Goal: Task Accomplishment & Management: Use online tool/utility

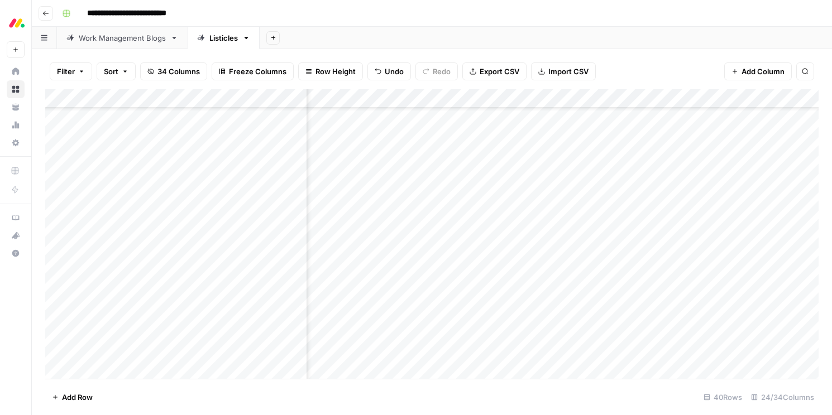
scroll to position [52, 1709]
click at [594, 331] on div "Add Column" at bounding box center [431, 234] width 773 height 290
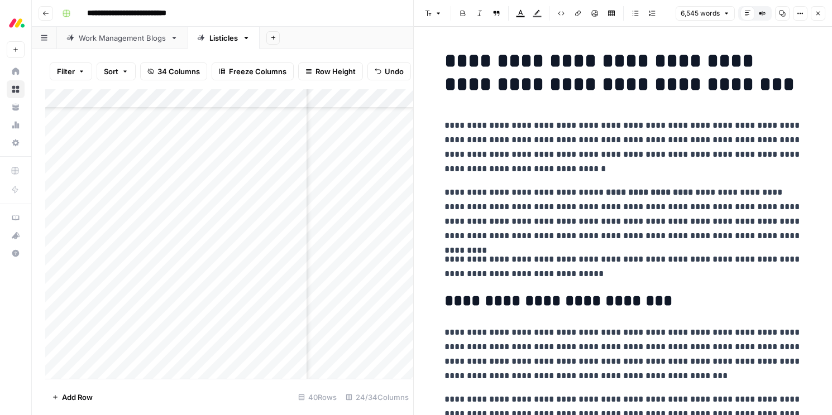
click at [822, 11] on button "Close" at bounding box center [818, 13] width 15 height 15
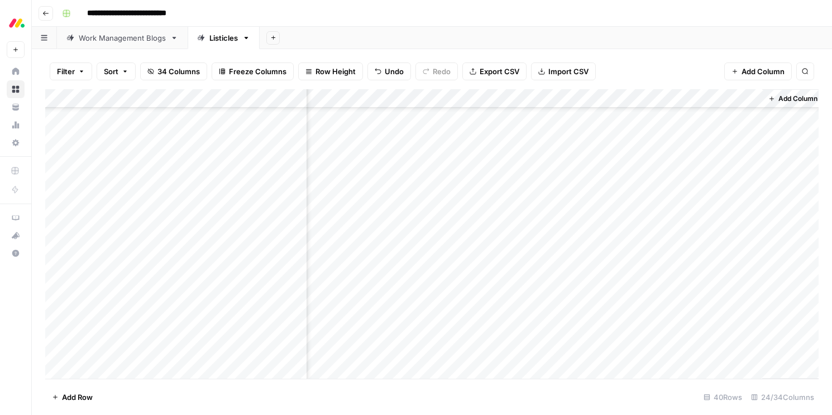
scroll to position [107, 1844]
click at [552, 99] on div "Add Column" at bounding box center [431, 234] width 773 height 290
click at [365, 218] on div "Add Column" at bounding box center [431, 234] width 773 height 290
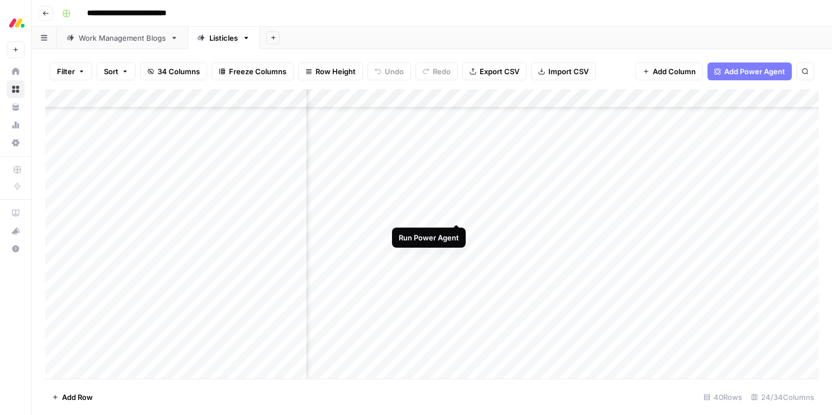
click at [457, 212] on div "Add Column" at bounding box center [431, 234] width 773 height 290
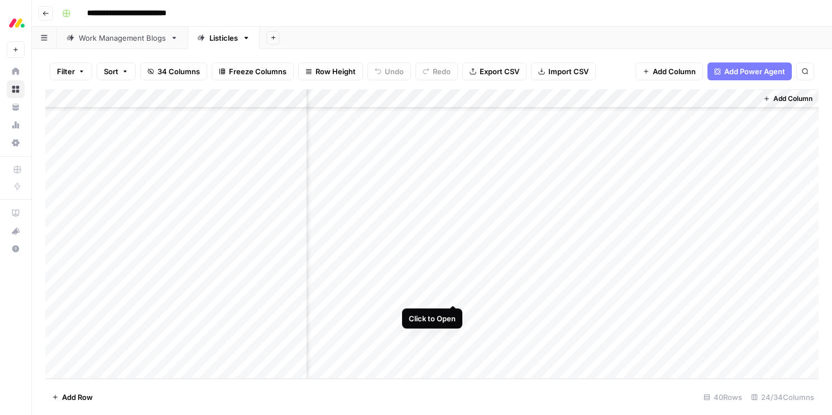
click at [451, 292] on div "Add Column" at bounding box center [431, 234] width 773 height 290
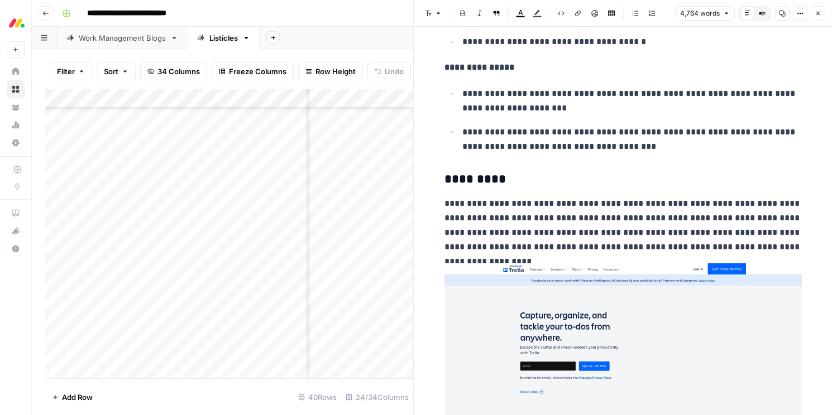
scroll to position [4897, 0]
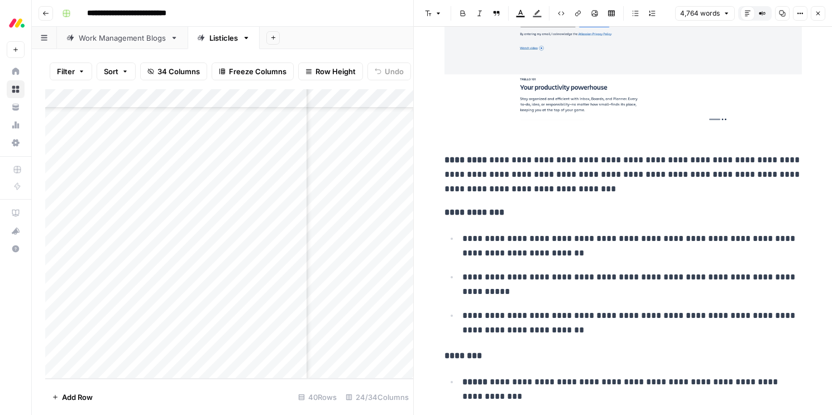
click at [817, 15] on icon "button" at bounding box center [818, 13] width 7 height 7
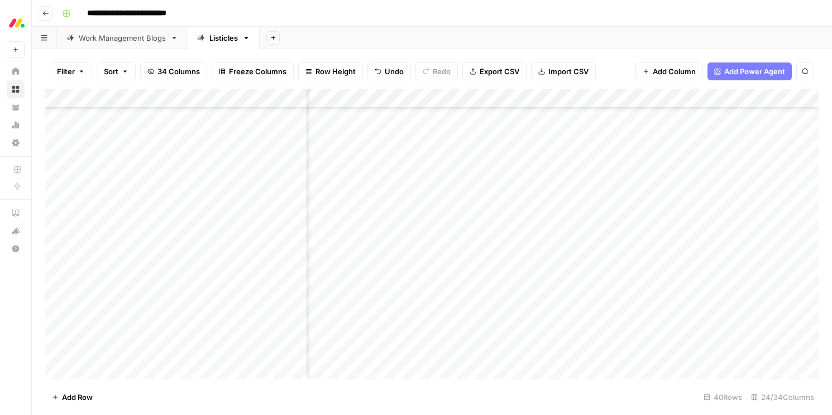
scroll to position [121, 1566]
click at [737, 204] on div "Add Column" at bounding box center [431, 234] width 773 height 290
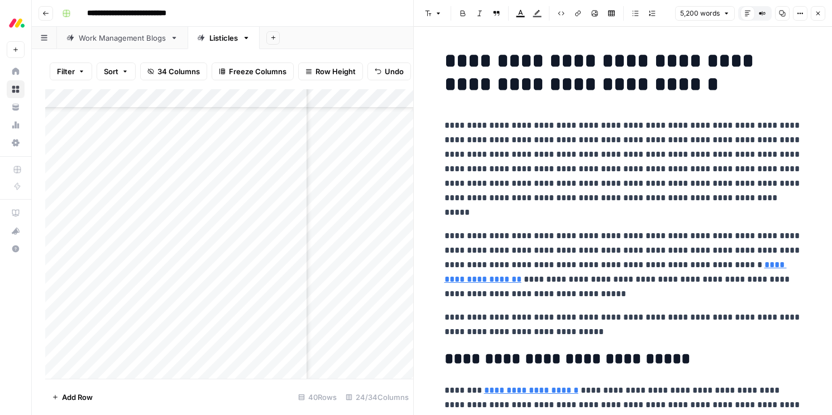
click at [819, 13] on icon "button" at bounding box center [818, 13] width 7 height 7
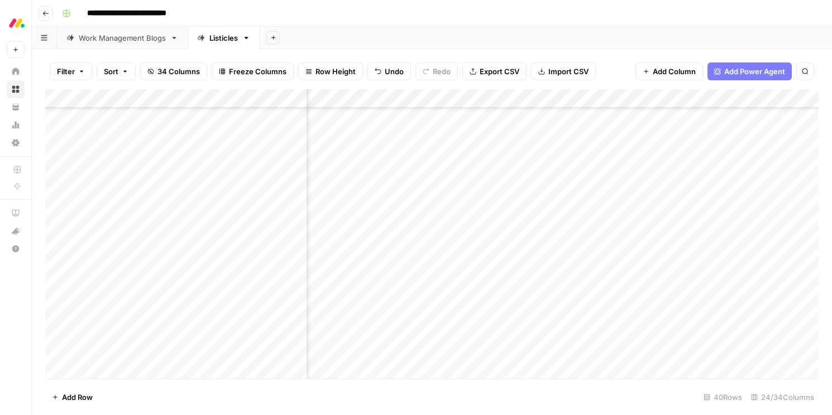
scroll to position [127, 1430]
click at [486, 198] on div "Add Column" at bounding box center [431, 234] width 773 height 290
click at [538, 97] on div "Add Column" at bounding box center [431, 234] width 773 height 290
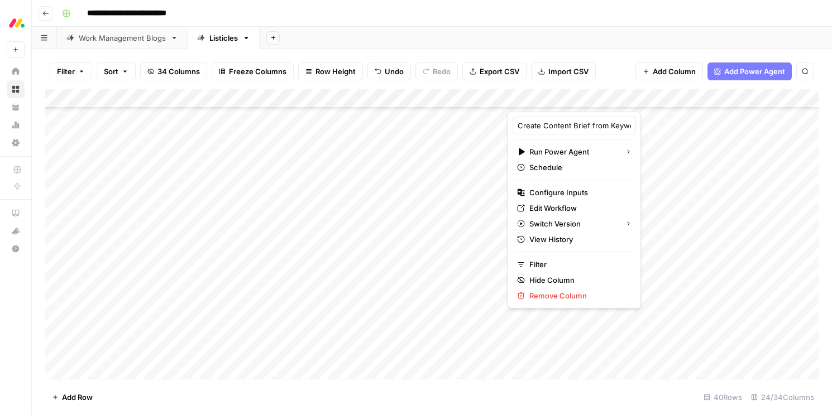
click at [615, 65] on div "Filter Sort 34 Columns Freeze Columns Row Height Undo Redo Export CSV Import CS…" at bounding box center [431, 72] width 773 height 36
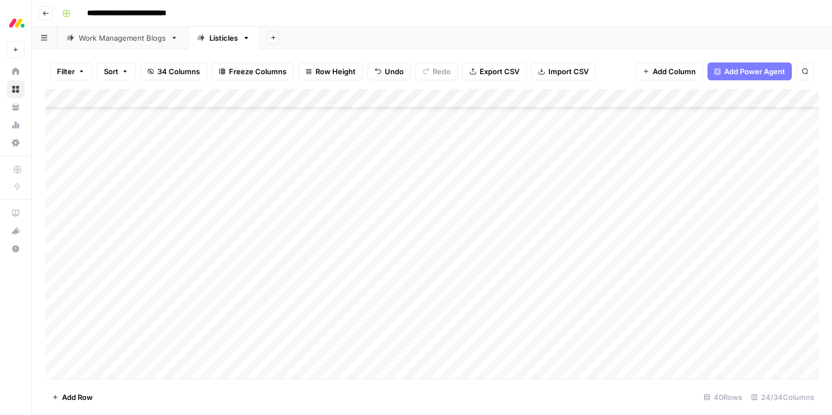
click at [615, 72] on div "Filter Sort 34 Columns Freeze Columns Row Height Undo Redo Export CSV Import CS…" at bounding box center [431, 72] width 773 height 36
click at [526, 119] on div "Add Column" at bounding box center [431, 234] width 773 height 290
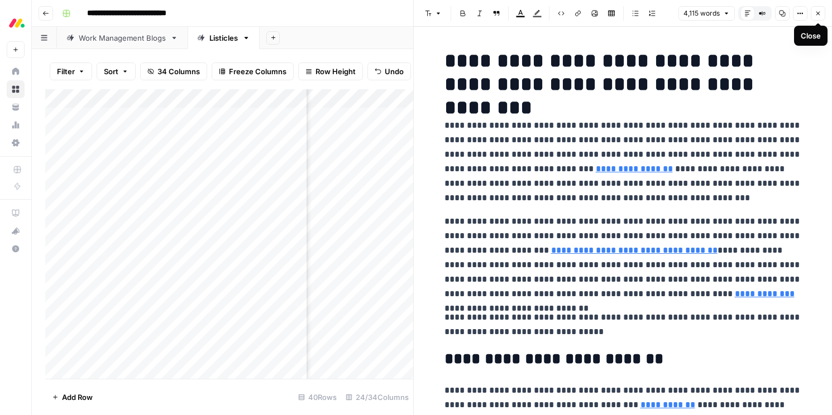
click at [819, 17] on button "Close" at bounding box center [818, 13] width 15 height 15
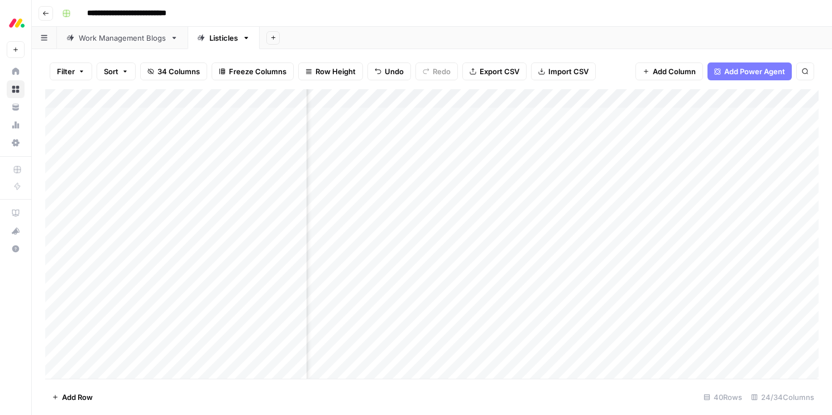
scroll to position [0, 1436]
click at [474, 118] on div "Add Column" at bounding box center [431, 234] width 773 height 290
click at [470, 118] on div "Add Column" at bounding box center [431, 234] width 773 height 290
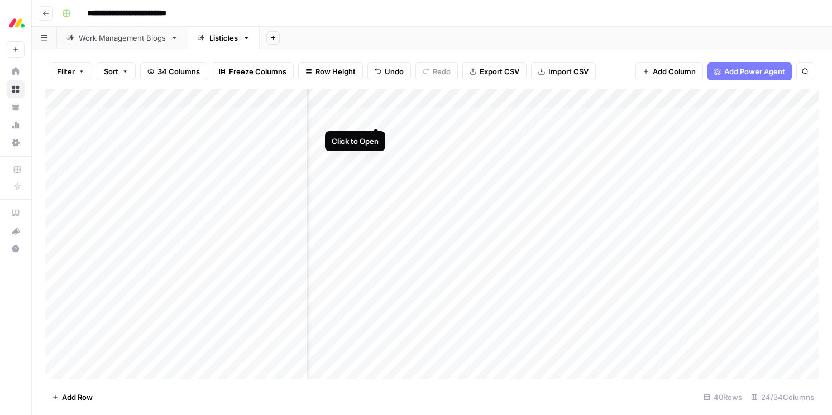
click at [375, 115] on div "Add Column" at bounding box center [431, 234] width 773 height 290
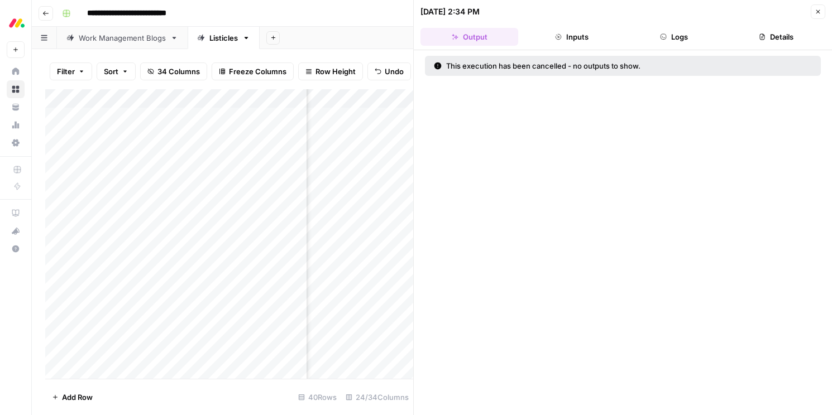
click at [817, 11] on icon "button" at bounding box center [818, 12] width 4 height 4
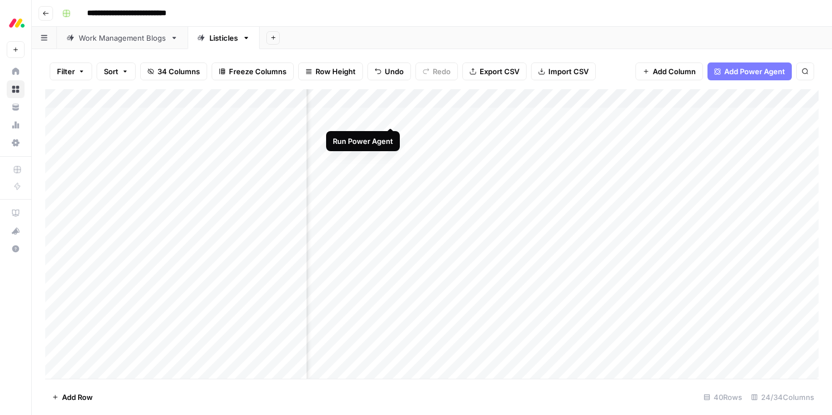
click at [392, 118] on div "Add Column" at bounding box center [431, 234] width 773 height 290
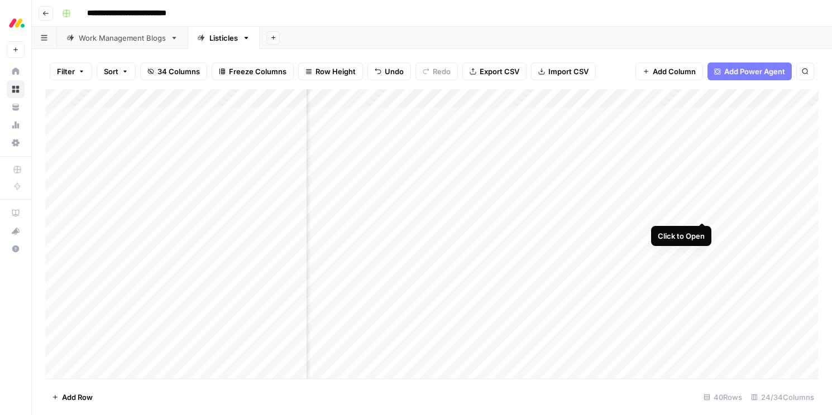
click at [704, 212] on div "Add Column" at bounding box center [431, 234] width 773 height 290
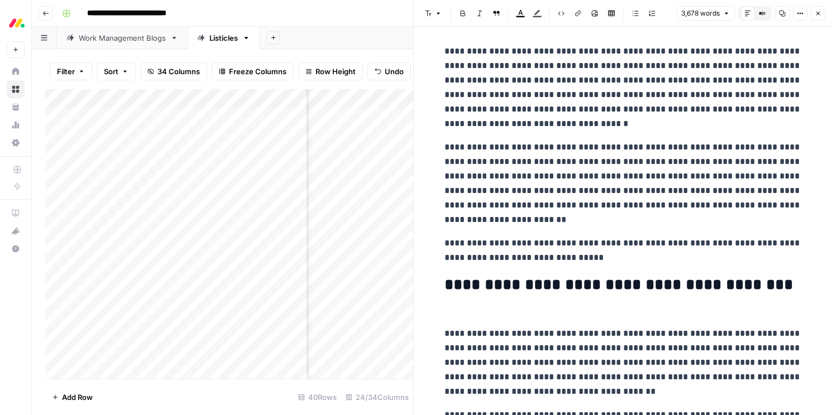
scroll to position [95, 0]
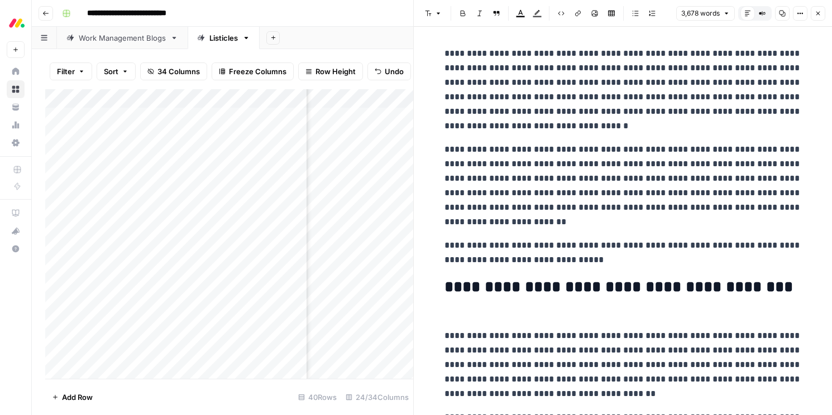
click at [583, 175] on p "**********" at bounding box center [622, 185] width 357 height 87
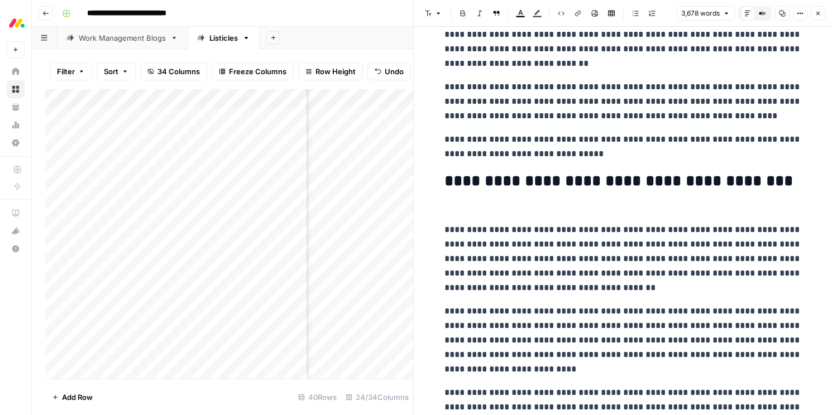
scroll to position [218, 0]
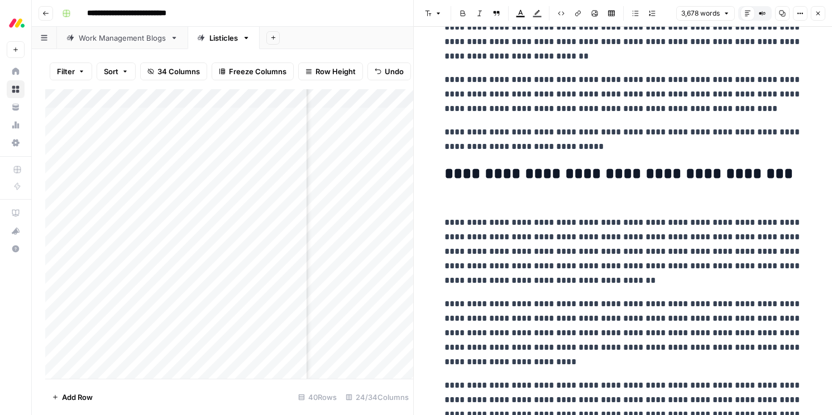
click at [753, 170] on h2 "**********" at bounding box center [622, 183] width 357 height 36
click at [497, 197] on h2 "**********" at bounding box center [622, 183] width 357 height 36
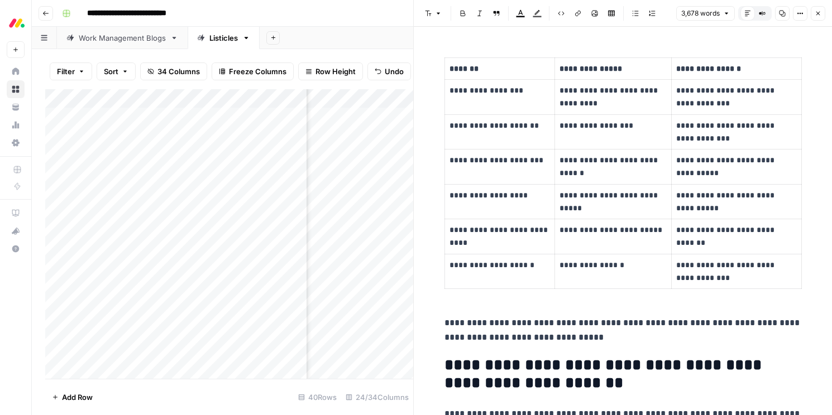
scroll to position [1325, 0]
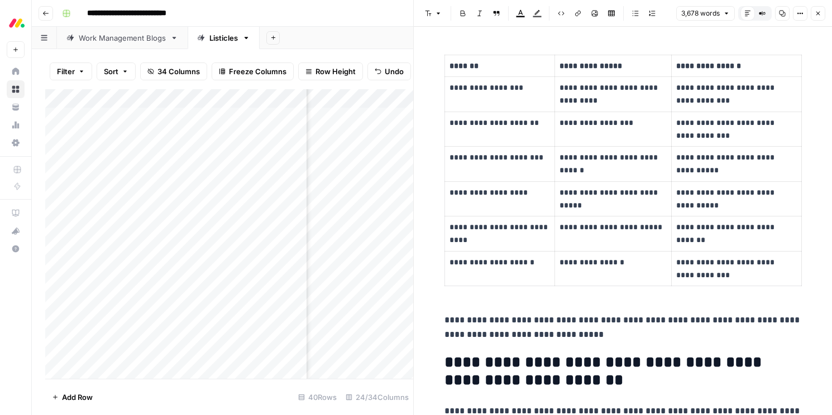
click at [815, 15] on icon "button" at bounding box center [818, 13] width 7 height 7
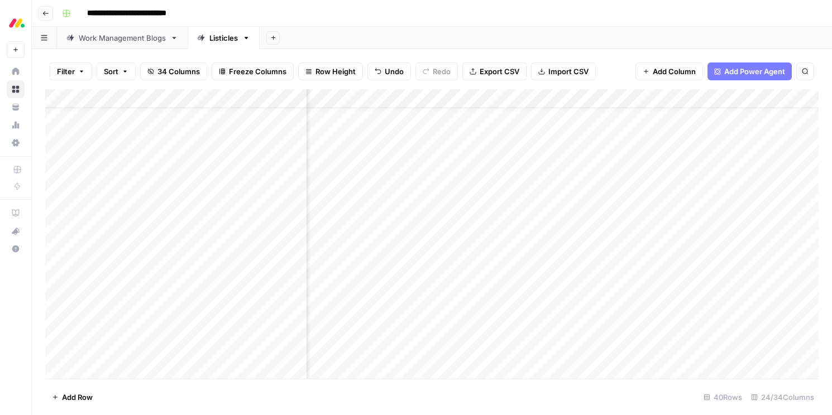
scroll to position [65, 1615]
click at [688, 316] on div "Add Column" at bounding box center [431, 234] width 773 height 290
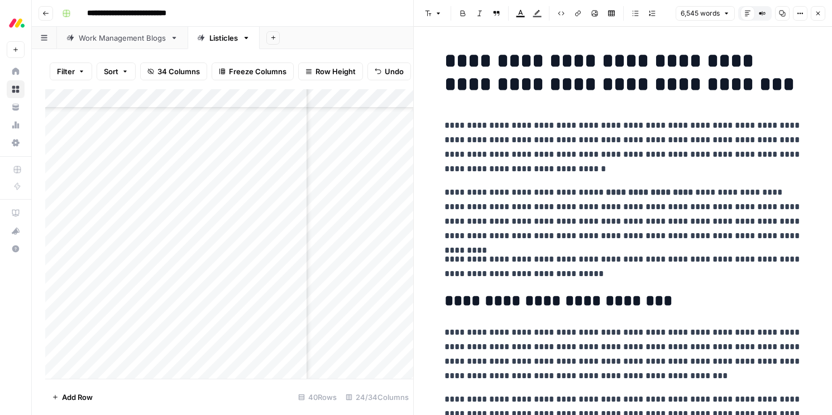
click at [820, 12] on icon "button" at bounding box center [818, 13] width 7 height 7
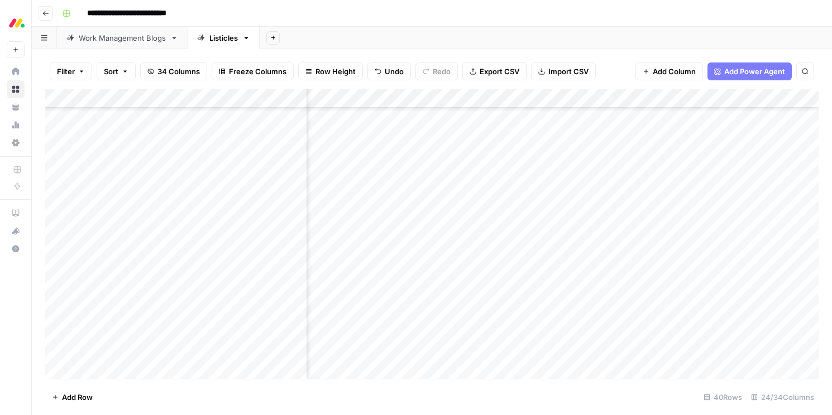
scroll to position [175, 1615]
click at [689, 207] on div "Add Column" at bounding box center [431, 234] width 773 height 290
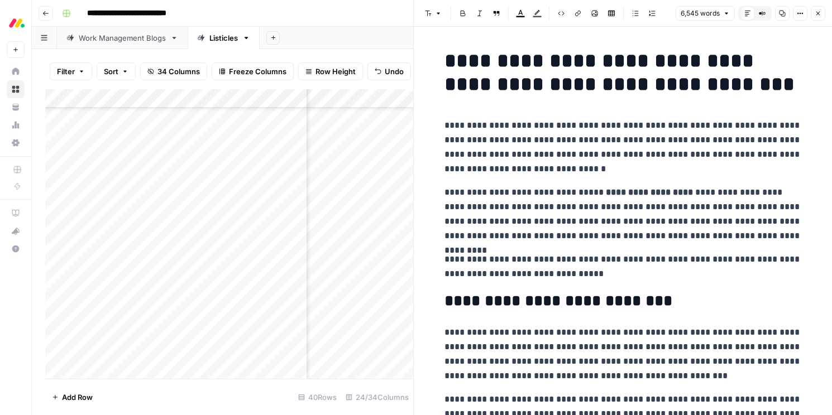
click at [821, 12] on button "Close" at bounding box center [818, 13] width 15 height 15
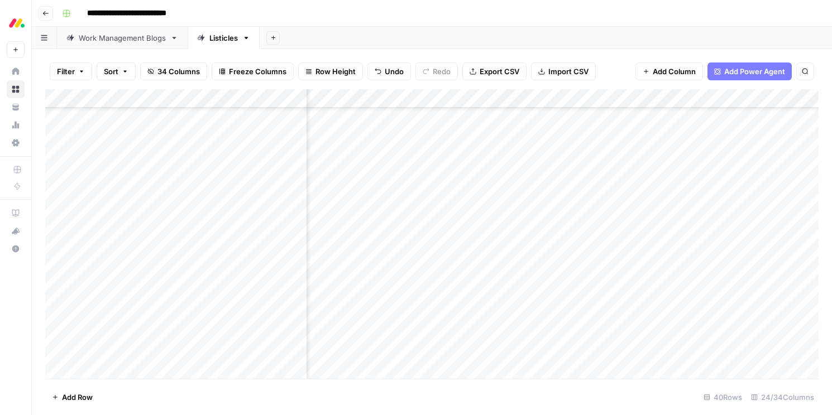
scroll to position [175, 1401]
click at [516, 207] on div "Add Column" at bounding box center [431, 234] width 773 height 290
click at [639, 116] on div "Add Column" at bounding box center [431, 234] width 773 height 290
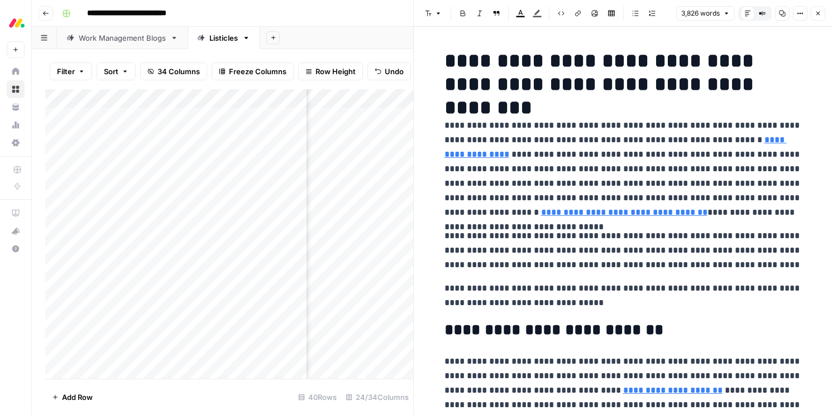
click at [693, 182] on p "**********" at bounding box center [622, 169] width 357 height 102
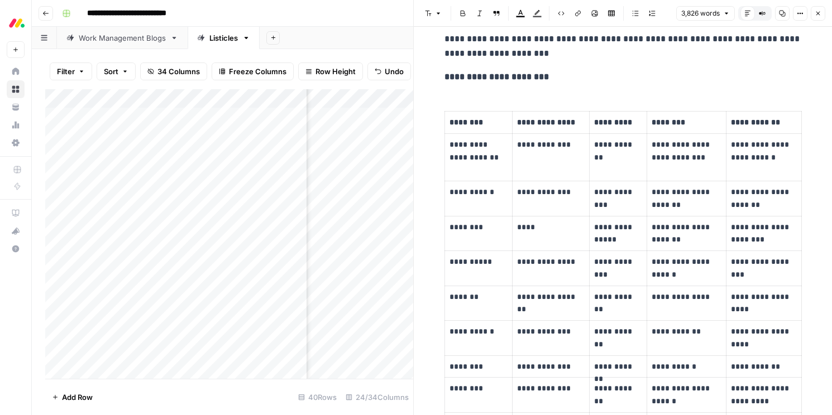
scroll to position [1346, 0]
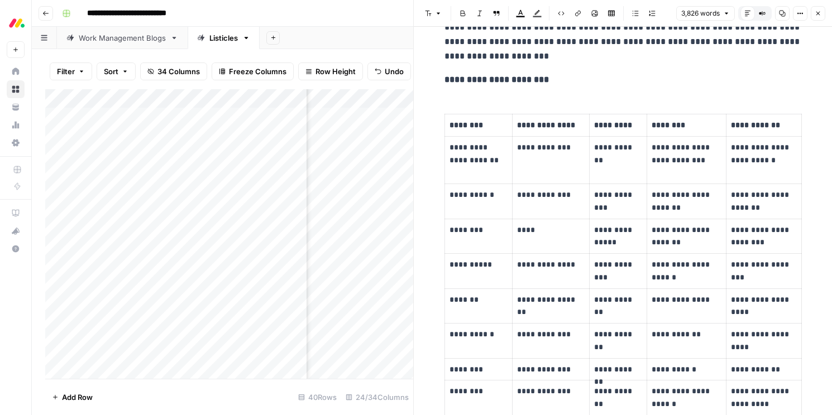
click at [817, 12] on icon "button" at bounding box center [818, 13] width 7 height 7
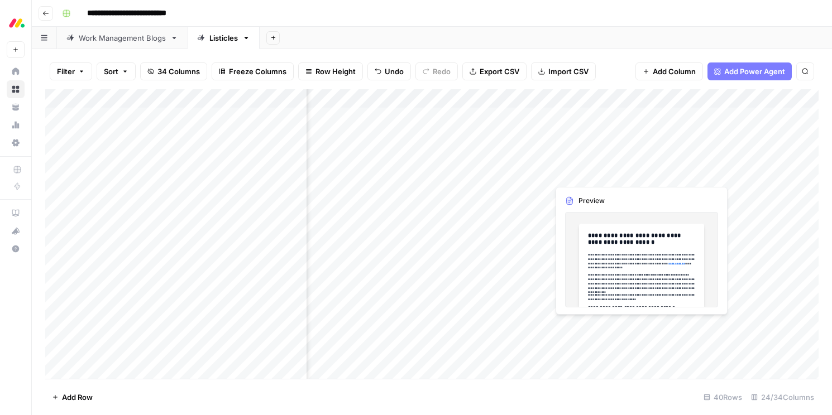
scroll to position [0, 1679]
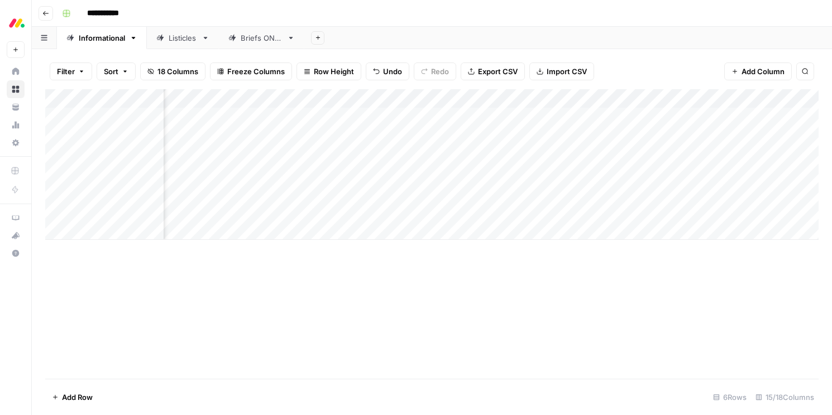
scroll to position [0, 761]
click at [186, 36] on div "Listicles" at bounding box center [183, 37] width 28 height 11
click at [107, 40] on div "Informational" at bounding box center [102, 37] width 46 height 11
click at [264, 178] on div "Add Column" at bounding box center [431, 164] width 773 height 151
click at [273, 169] on div "Add Column" at bounding box center [431, 164] width 773 height 151
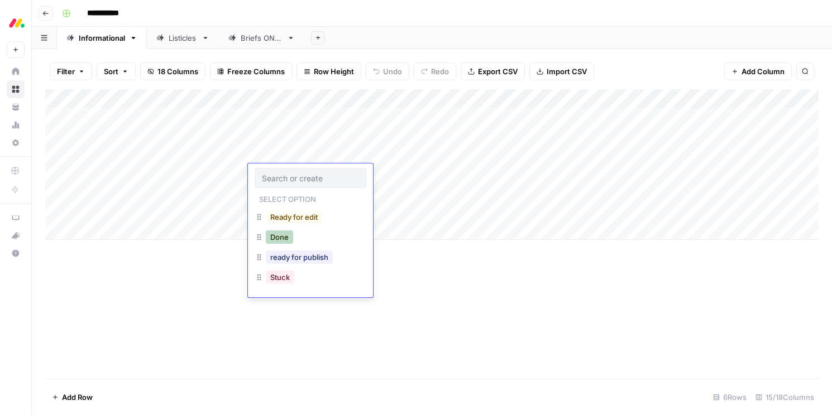
click at [274, 237] on button "Done" at bounding box center [279, 237] width 27 height 13
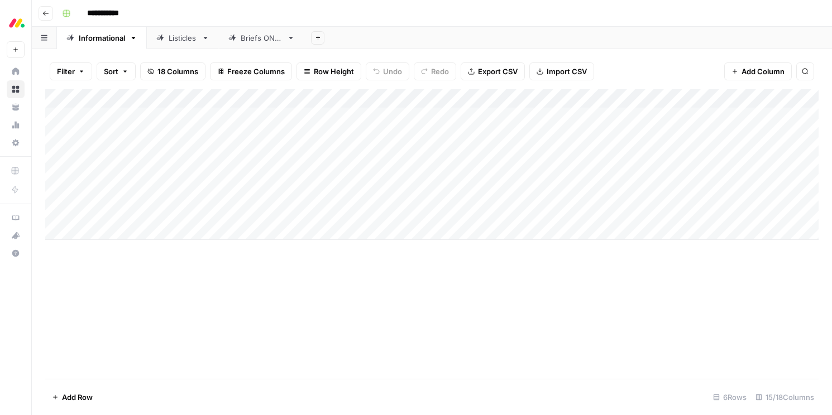
click at [273, 193] on div "Add Column" at bounding box center [431, 164] width 773 height 151
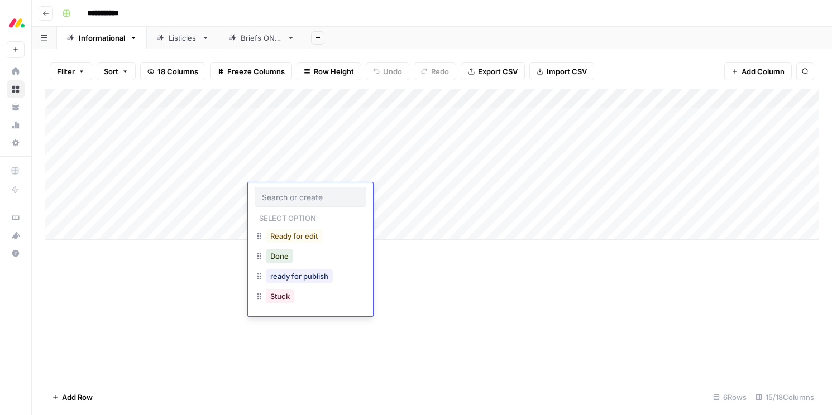
click at [278, 264] on div "Done" at bounding box center [311, 257] width 112 height 20
click at [278, 257] on button "Done" at bounding box center [279, 256] width 27 height 13
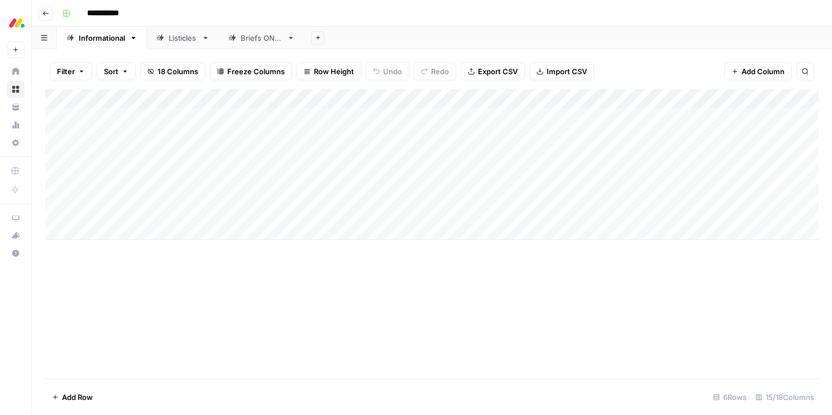
click at [267, 212] on div "Add Column" at bounding box center [431, 164] width 773 height 151
click at [284, 210] on div "Add Column" at bounding box center [431, 164] width 773 height 151
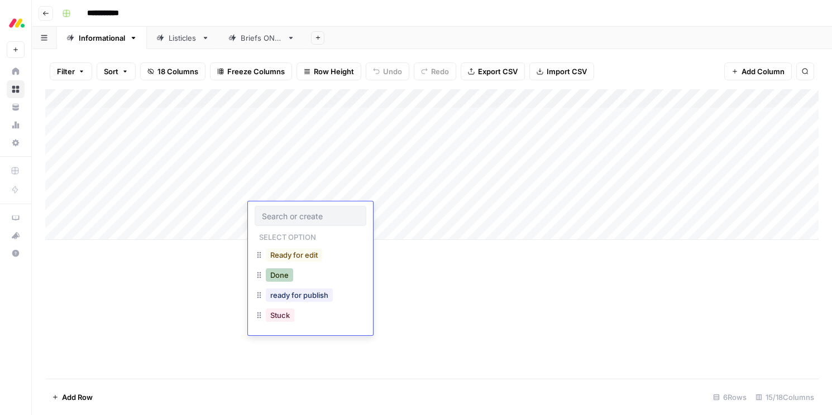
click at [283, 276] on button "Done" at bounding box center [279, 275] width 27 height 13
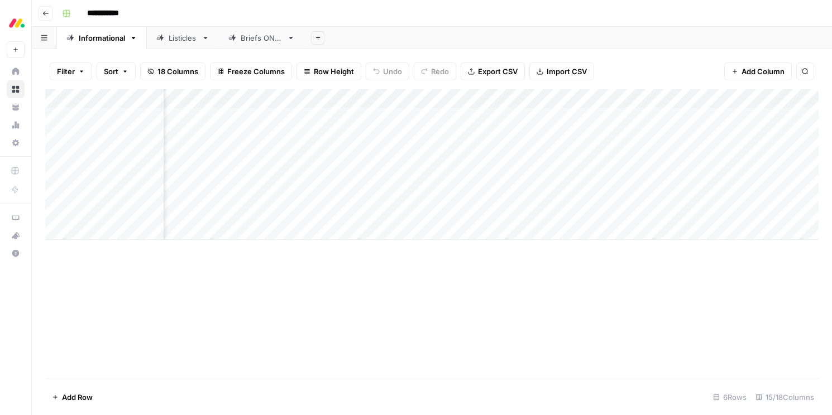
scroll to position [0, 774]
click at [781, 99] on span "Add Column" at bounding box center [792, 99] width 39 height 10
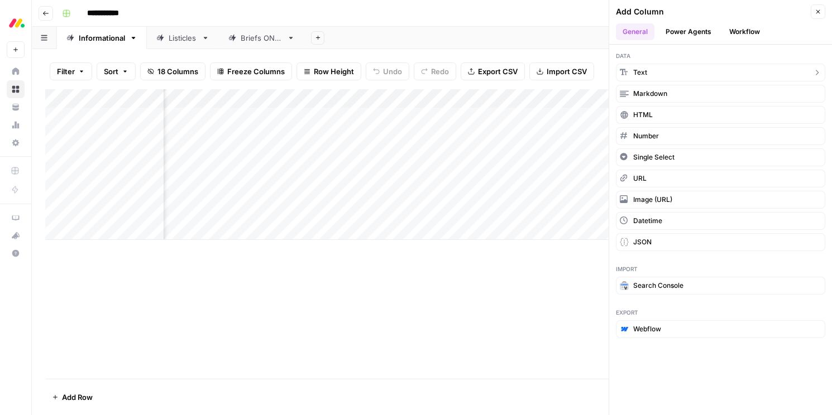
click at [635, 73] on span "Text" at bounding box center [640, 73] width 14 height 10
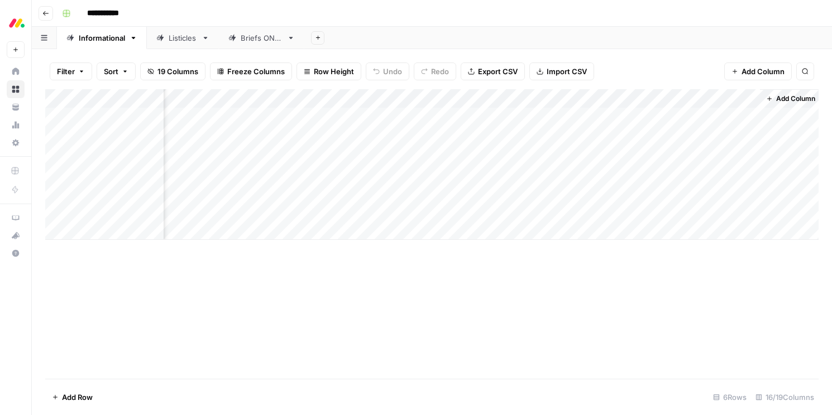
scroll to position [0, 875]
click at [678, 99] on div "Add Column" at bounding box center [431, 164] width 773 height 151
click at [700, 126] on input "New Column" at bounding box center [722, 125] width 113 height 11
drag, startPoint x: 715, startPoint y: 126, endPoint x: 661, endPoint y: 127, distance: 54.7
click at [661, 127] on div "New Column" at bounding box center [722, 126] width 123 height 18
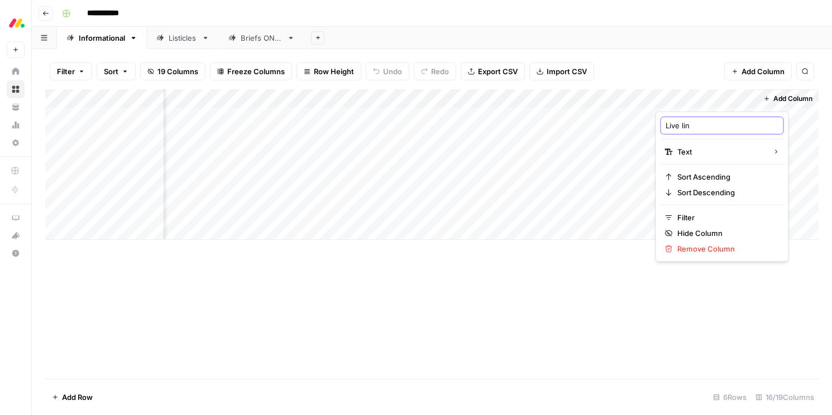
type input "Live link"
click at [357, 169] on div "Add Column" at bounding box center [431, 164] width 773 height 151
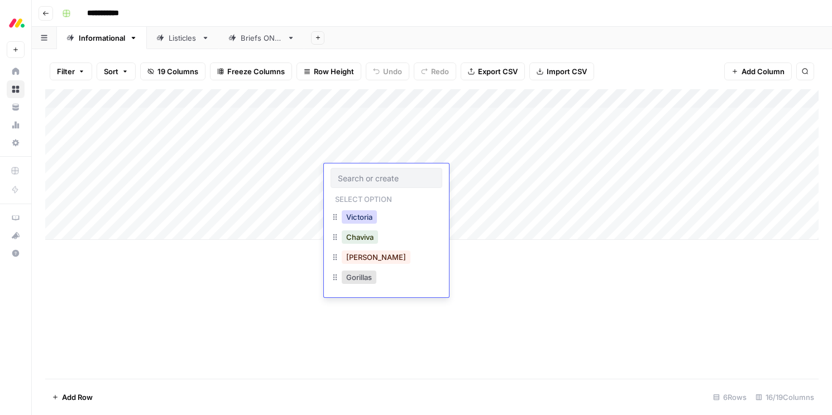
click at [356, 215] on button "Victoria" at bounding box center [359, 217] width 35 height 13
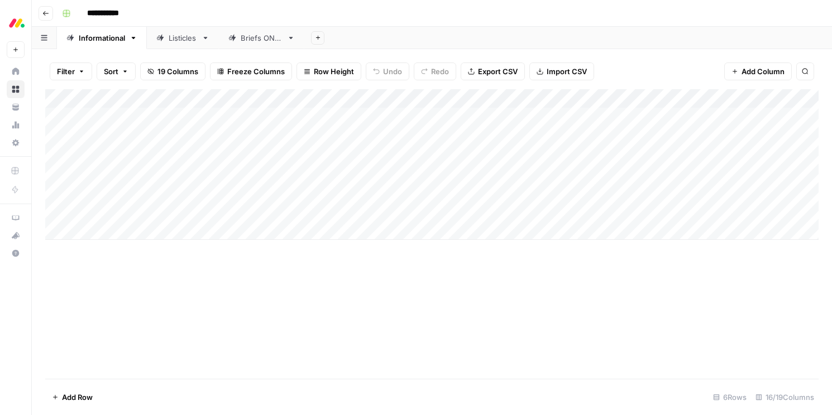
click at [346, 192] on div "Add Column" at bounding box center [431, 164] width 773 height 151
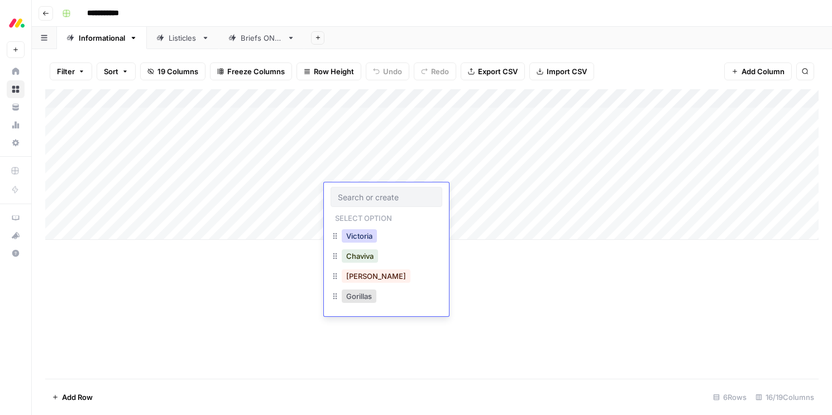
click at [350, 238] on button "Victoria" at bounding box center [359, 235] width 35 height 13
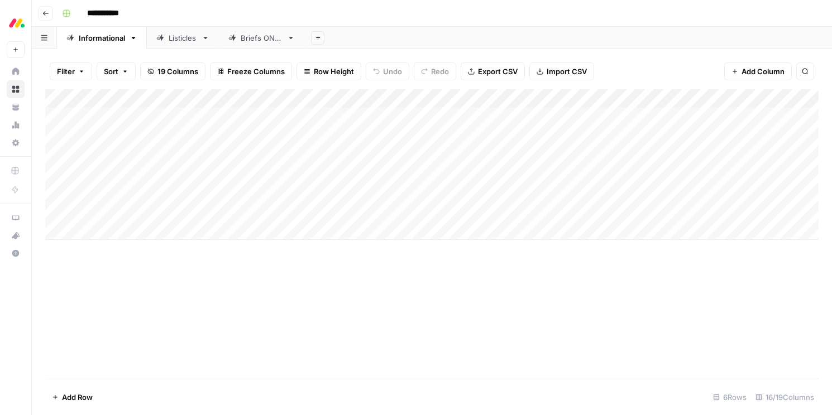
click at [343, 218] on div "Add Column" at bounding box center [431, 164] width 773 height 151
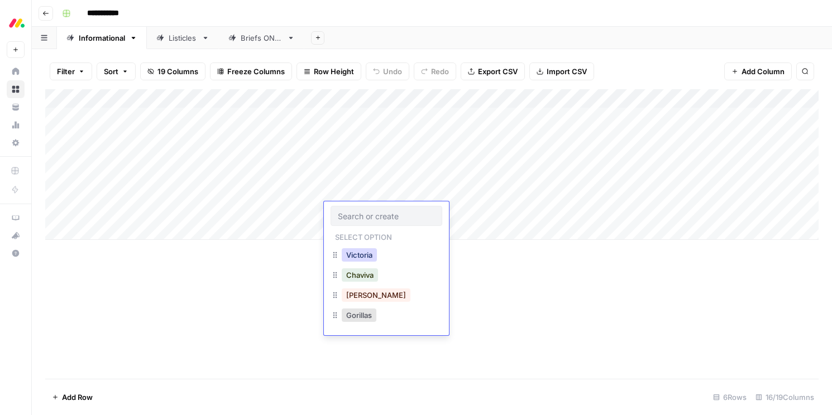
click at [355, 256] on button "Victoria" at bounding box center [359, 254] width 35 height 13
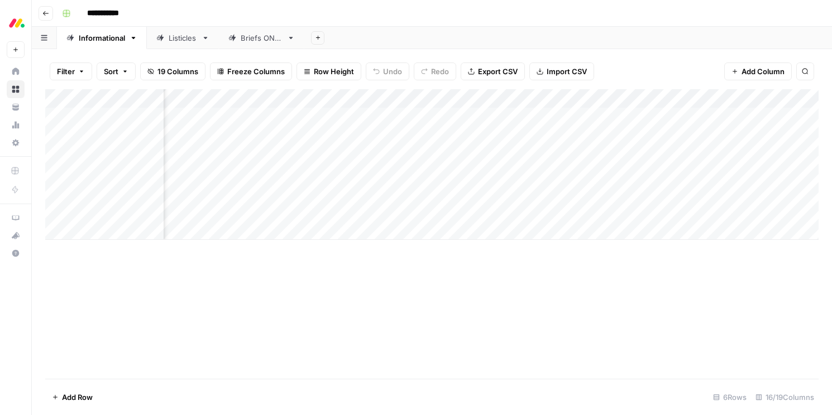
scroll to position [0, 875]
click at [673, 137] on div "Add Column" at bounding box center [431, 164] width 773 height 151
type textarea "**********"
click at [692, 155] on div "Add Column" at bounding box center [431, 164] width 773 height 151
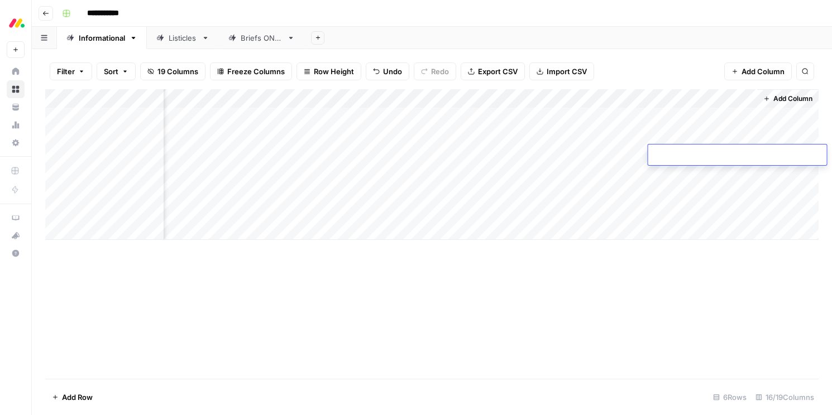
click at [692, 155] on textarea at bounding box center [737, 156] width 179 height 16
type textarea "**********"
click at [685, 174] on div "Add Column" at bounding box center [431, 164] width 773 height 151
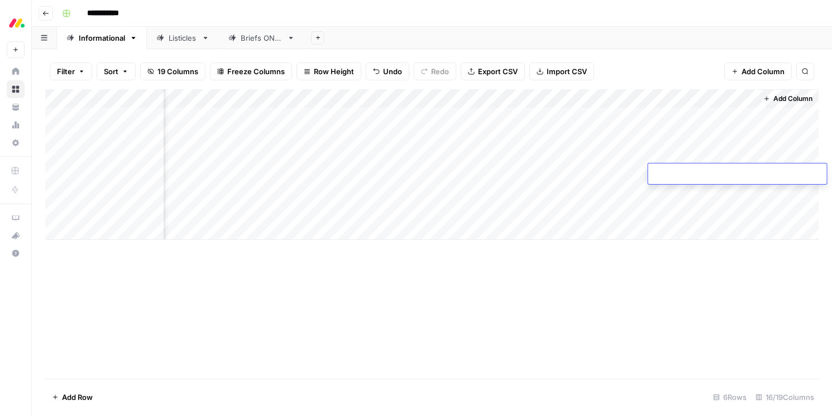
click at [685, 174] on textarea at bounding box center [737, 175] width 179 height 16
type textarea "**********"
click at [664, 193] on div "Add Column" at bounding box center [431, 164] width 773 height 151
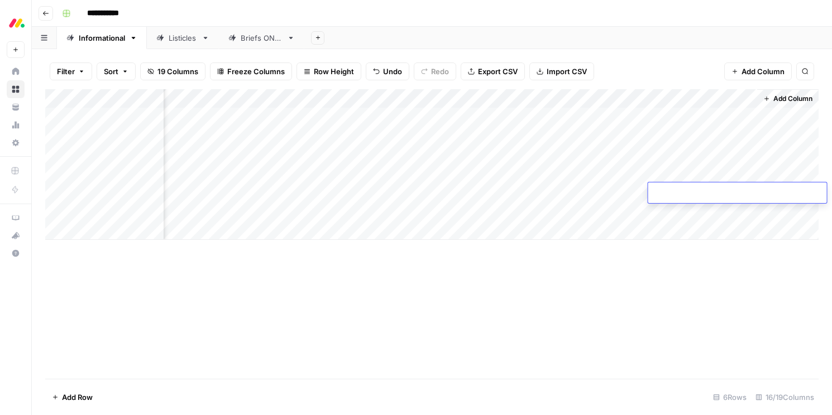
click at [664, 193] on textarea at bounding box center [737, 194] width 179 height 16
type textarea "**********"
click at [702, 207] on div "Add Column" at bounding box center [431, 164] width 773 height 151
click at [702, 207] on textarea at bounding box center [737, 213] width 179 height 16
type textarea "**********"
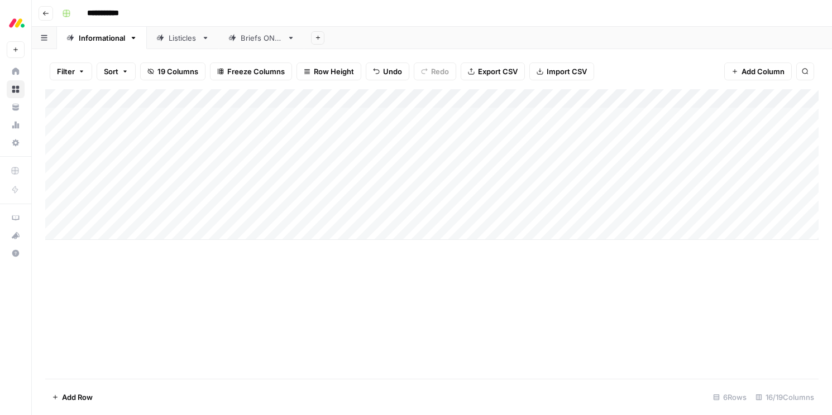
scroll to position [0, 0]
click at [179, 38] on div "Listicles" at bounding box center [183, 37] width 28 height 11
click at [530, 119] on div "Add Column" at bounding box center [431, 145] width 773 height 113
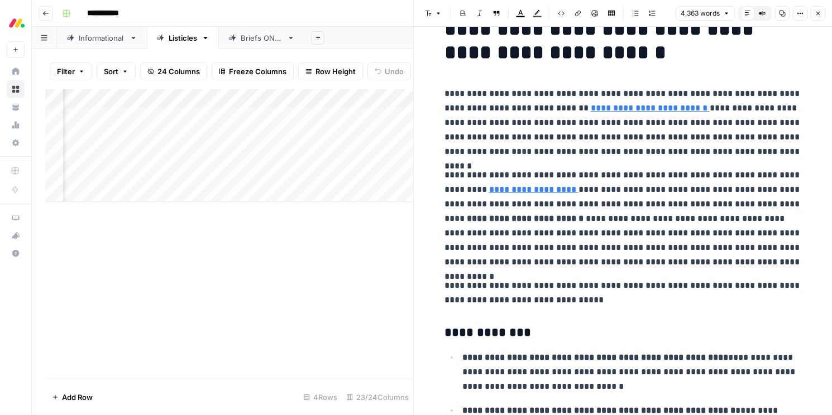
scroll to position [57, 0]
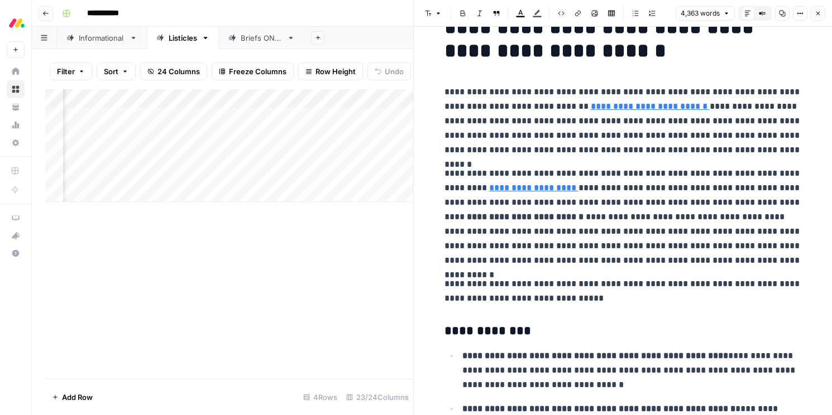
click at [817, 14] on icon "button" at bounding box center [818, 14] width 4 height 4
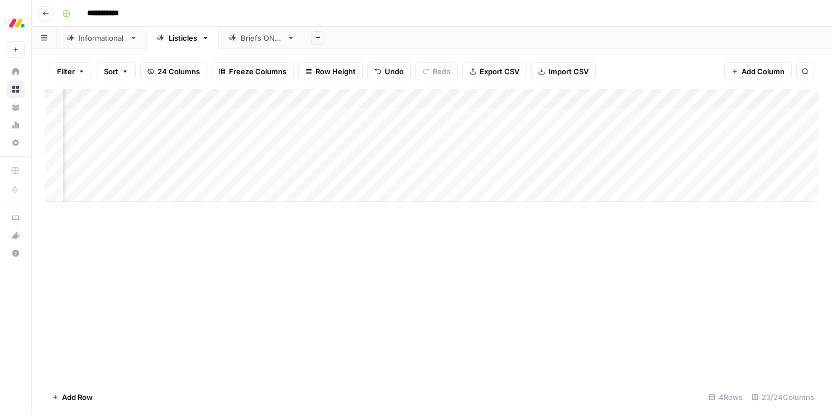
click at [107, 39] on div "Informational" at bounding box center [102, 37] width 46 height 11
click at [187, 41] on div "Listicles" at bounding box center [183, 37] width 28 height 11
